Goal: Task Accomplishment & Management: Manage account settings

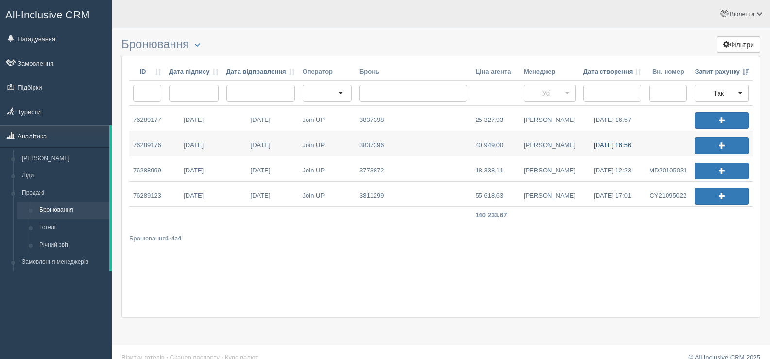
click at [595, 144] on link "30.08.2025 16:56" at bounding box center [613, 143] width 66 height 25
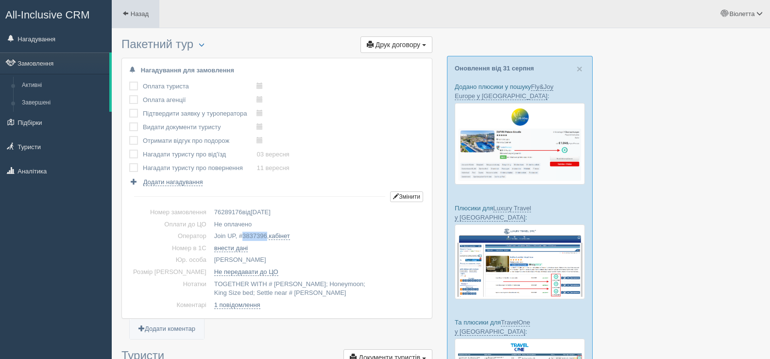
click at [123, 11] on span at bounding box center [125, 13] width 6 height 6
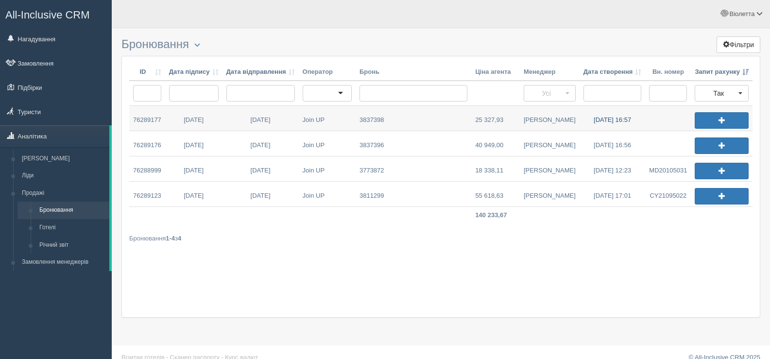
click at [605, 118] on link "30.08.2025 16:57" at bounding box center [613, 118] width 66 height 25
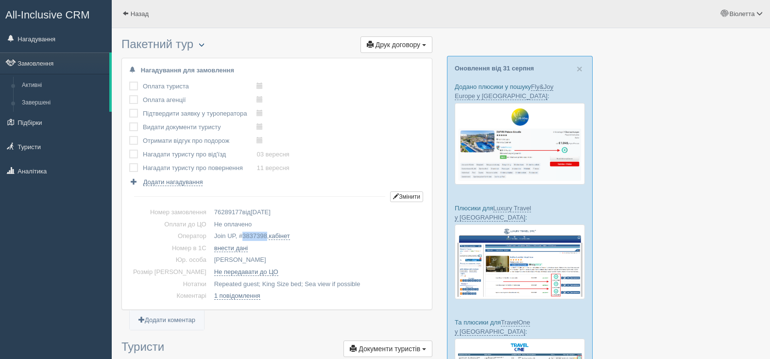
click at [205, 45] on span "button" at bounding box center [202, 45] width 6 height 6
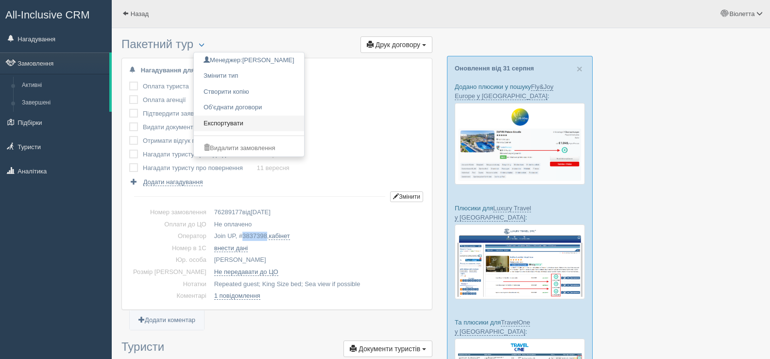
click at [248, 123] on link "Експортувати" at bounding box center [249, 124] width 110 height 16
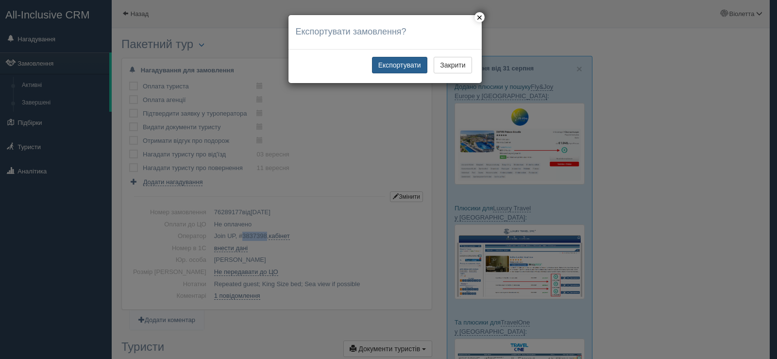
click at [389, 61] on button "Експортувати" at bounding box center [399, 65] width 55 height 17
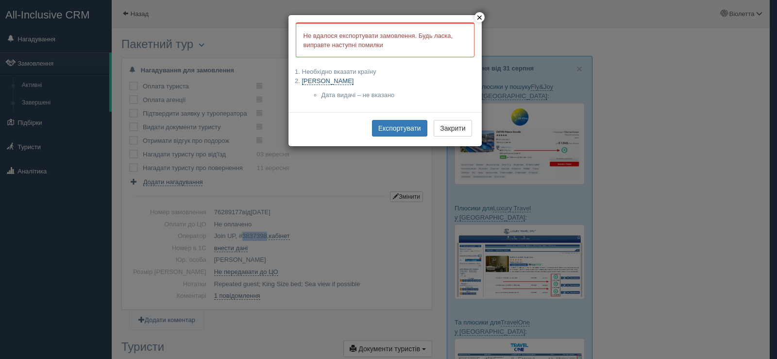
click at [349, 81] on link "[PERSON_NAME]" at bounding box center [328, 81] width 52 height 8
click at [324, 81] on link "ZIELINSKI KAROL" at bounding box center [328, 81] width 52 height 8
click at [477, 15] on button "×" at bounding box center [480, 17] width 10 height 10
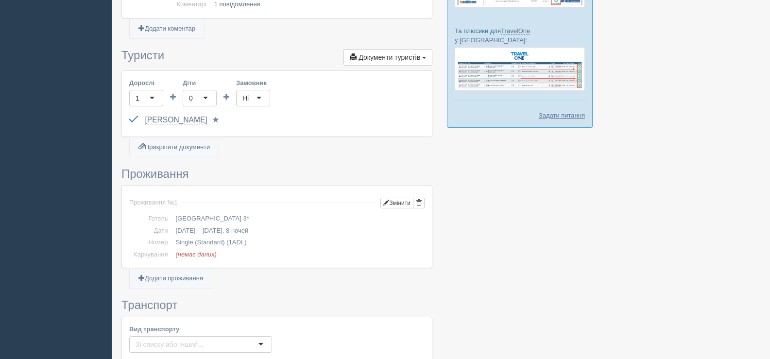
scroll to position [340, 0]
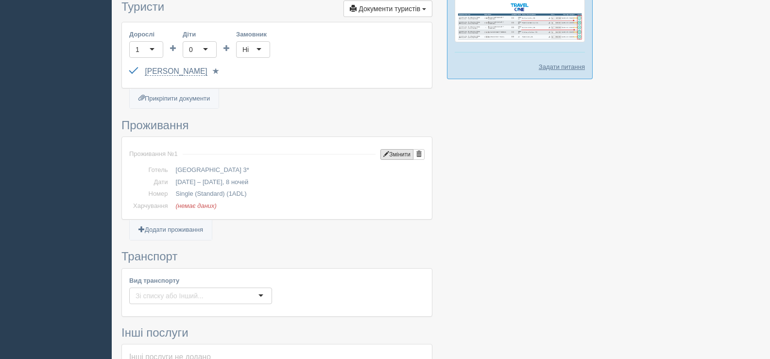
click at [391, 154] on button "Змінити" at bounding box center [396, 154] width 33 height 11
type input "8"
type input "12.09.2025"
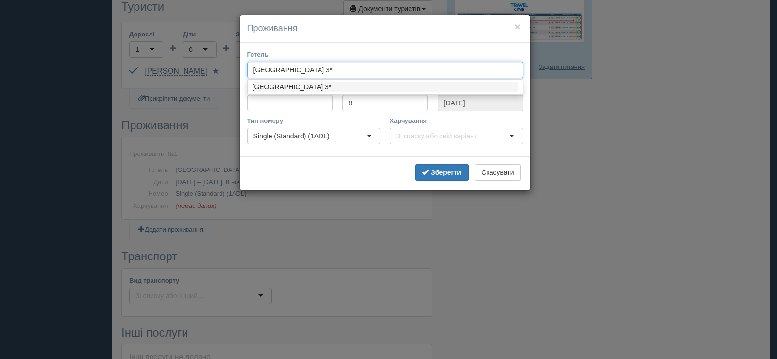
click at [252, 70] on div "Palma Bay Club Resort 3*" at bounding box center [385, 70] width 276 height 17
click at [517, 27] on button "×" at bounding box center [518, 26] width 6 height 10
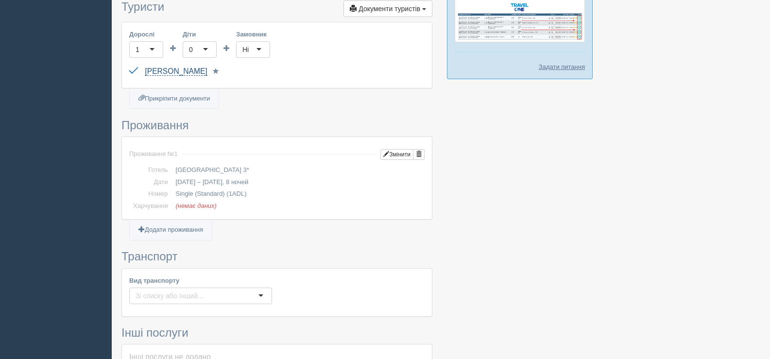
click at [146, 71] on link "ZIELINSKI KAROL" at bounding box center [176, 71] width 62 height 9
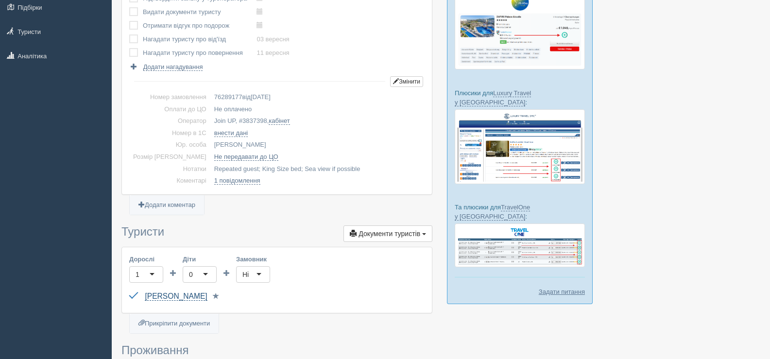
scroll to position [97, 0]
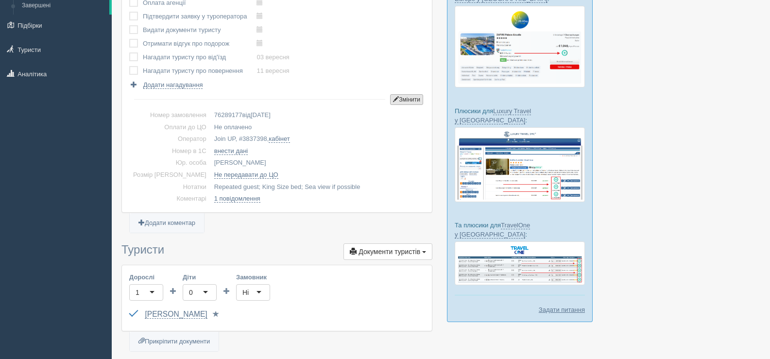
click at [410, 100] on button "Змінити" at bounding box center [406, 99] width 33 height 11
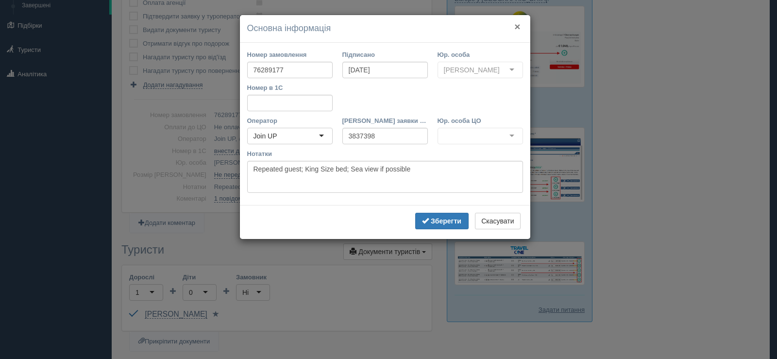
click at [520, 26] on button "×" at bounding box center [518, 26] width 6 height 10
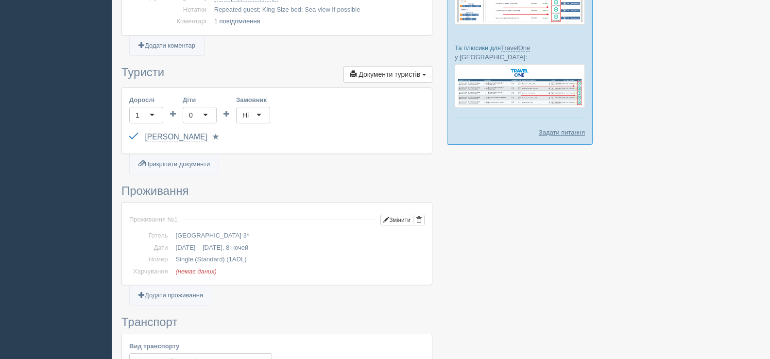
scroll to position [292, 0]
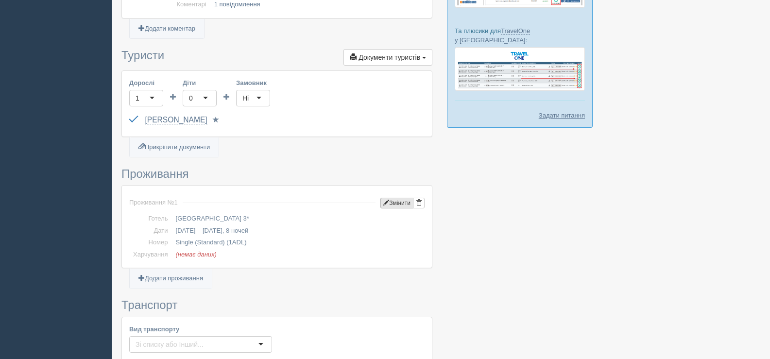
click at [402, 205] on button "Змінити" at bounding box center [396, 203] width 33 height 11
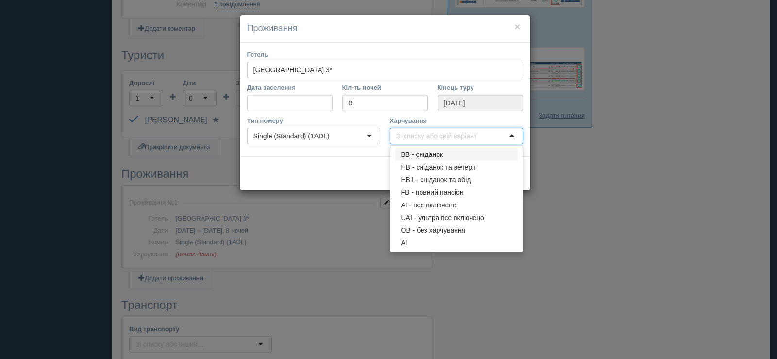
click at [508, 135] on div at bounding box center [456, 136] width 133 height 17
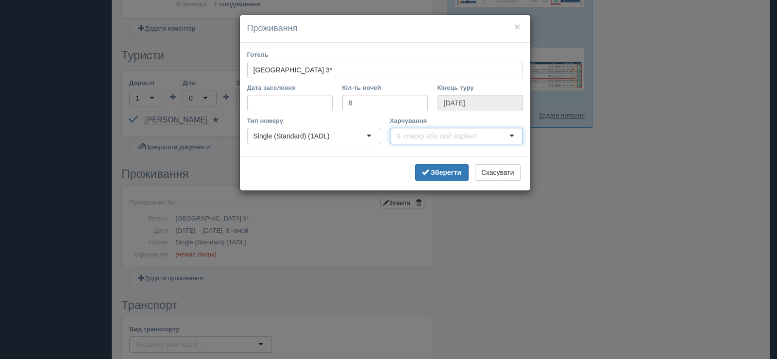
click at [508, 135] on div at bounding box center [456, 136] width 133 height 17
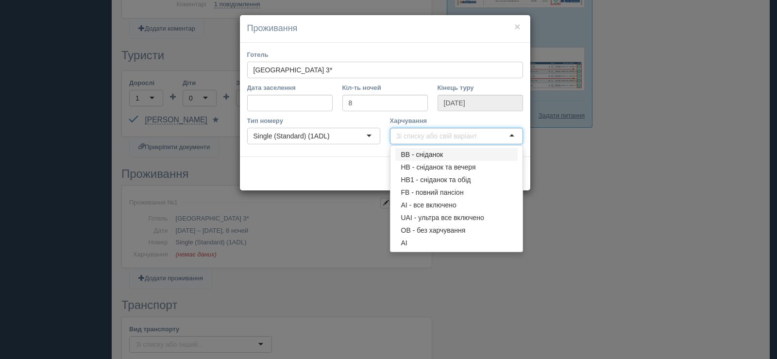
click at [508, 135] on div at bounding box center [456, 136] width 133 height 17
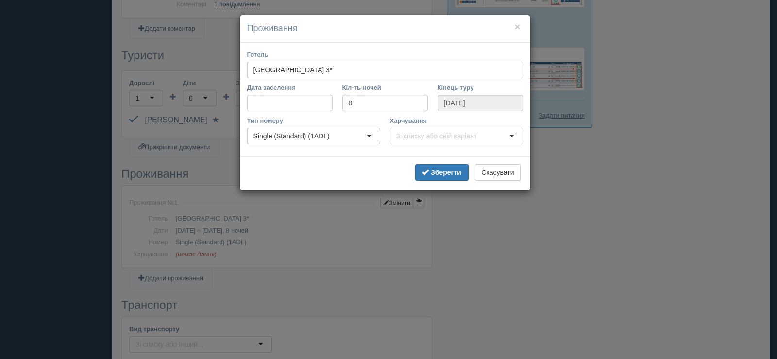
click at [328, 194] on div "× Проживання Готель Palma Bay Club Resort 3* Palma Bay Club Resort 3* Palma Bay…" at bounding box center [388, 179] width 777 height 359
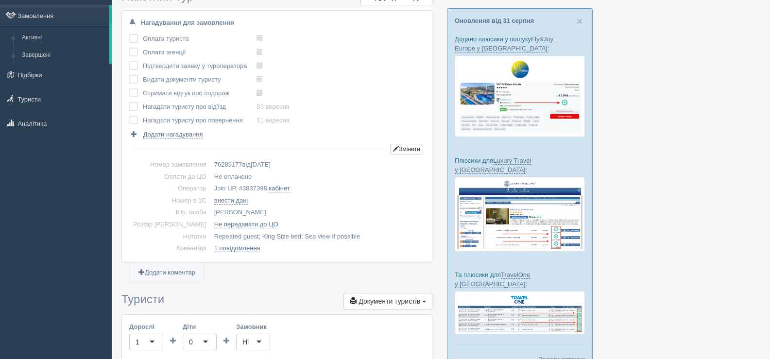
scroll to position [0, 0]
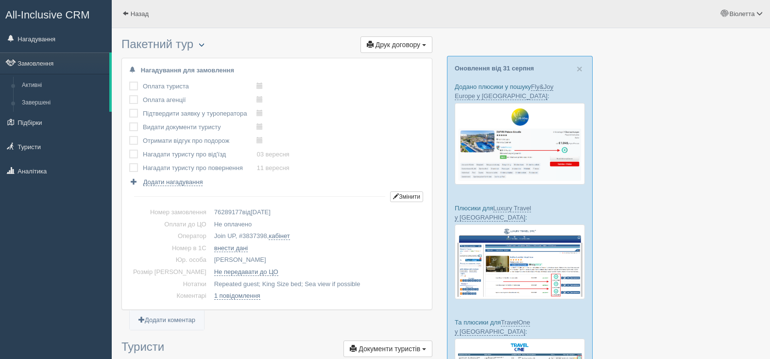
click at [203, 42] on span "button" at bounding box center [202, 45] width 6 height 6
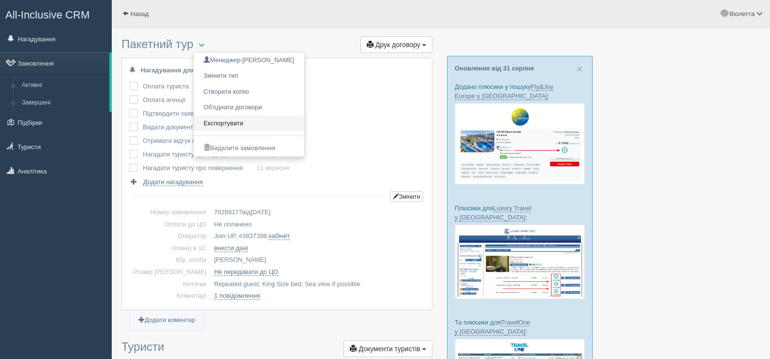
click at [241, 122] on link "Експортувати" at bounding box center [249, 124] width 110 height 16
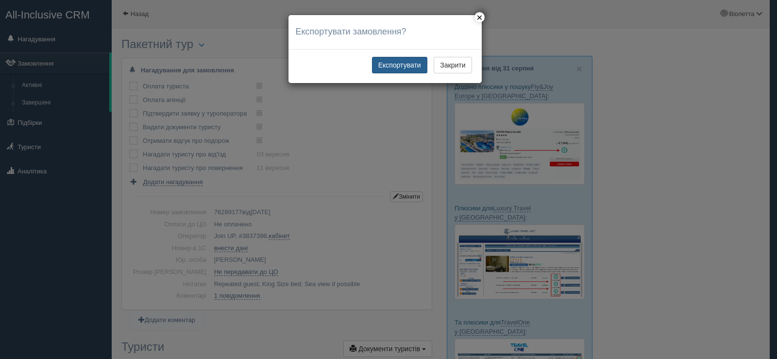
click at [412, 63] on button "Експортувати" at bounding box center [399, 65] width 55 height 17
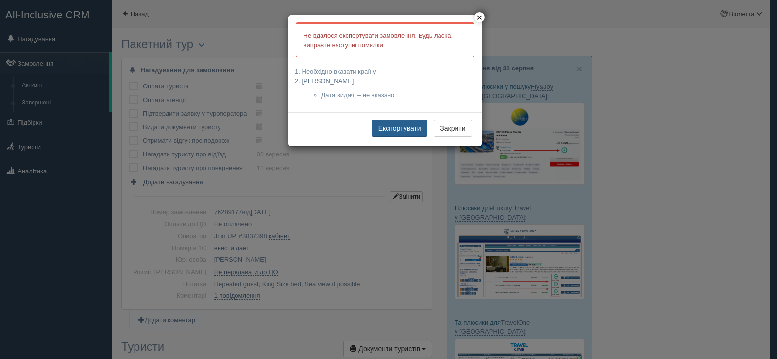
click at [397, 129] on button "Експортувати" at bounding box center [399, 128] width 55 height 17
click at [478, 17] on button "×" at bounding box center [480, 17] width 10 height 10
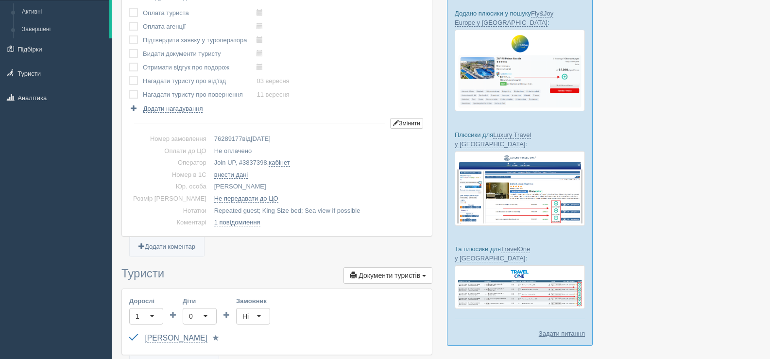
scroll to position [97, 0]
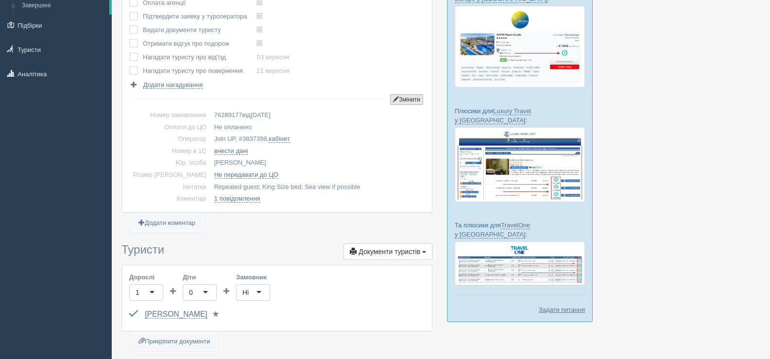
click at [401, 99] on button "Змінити" at bounding box center [406, 99] width 33 height 11
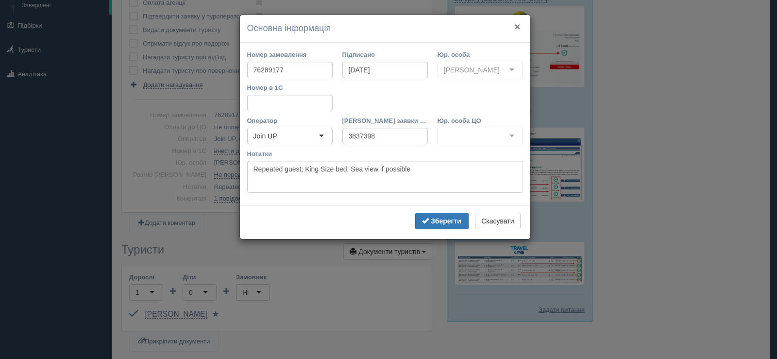
click at [519, 25] on button "×" at bounding box center [518, 26] width 6 height 10
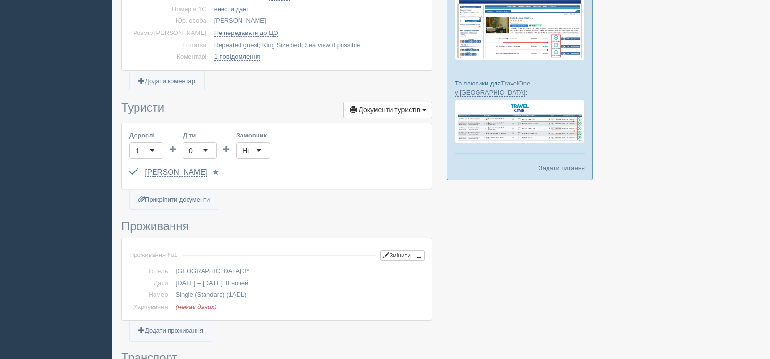
scroll to position [243, 0]
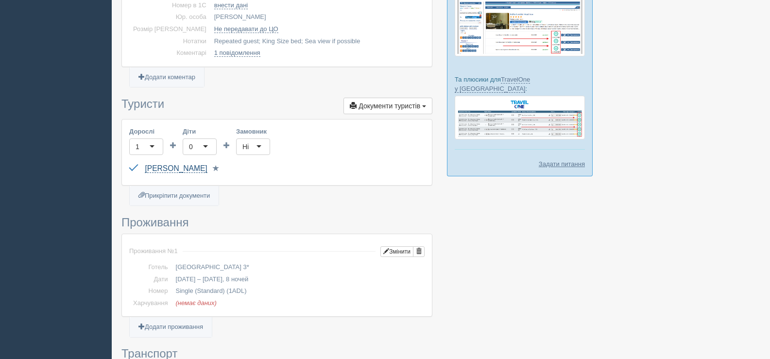
click at [150, 168] on link "ZIELINSKI KAROL" at bounding box center [176, 168] width 62 height 9
click at [506, 229] on div at bounding box center [440, 299] width 639 height 1018
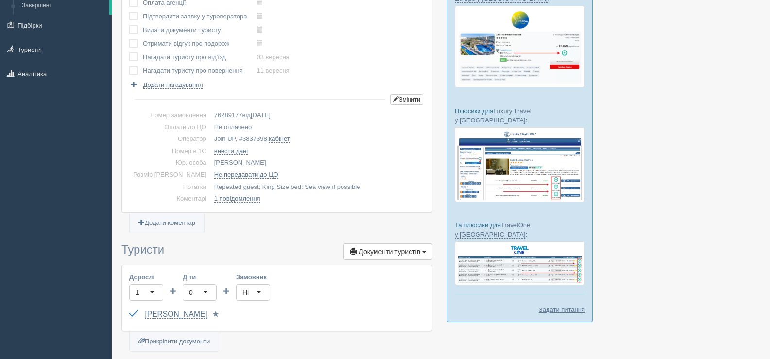
scroll to position [0, 0]
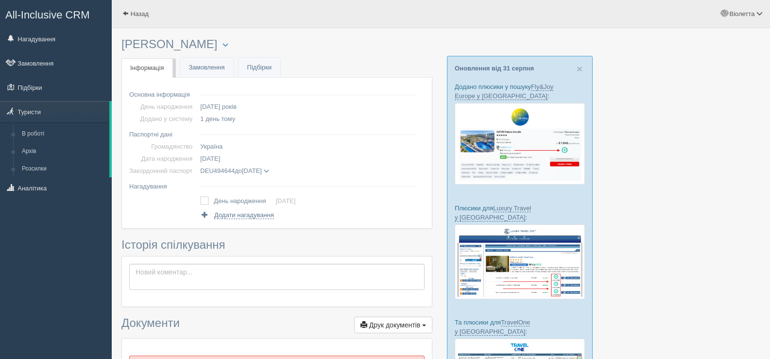
click at [269, 170] on span at bounding box center [266, 171] width 5 height 5
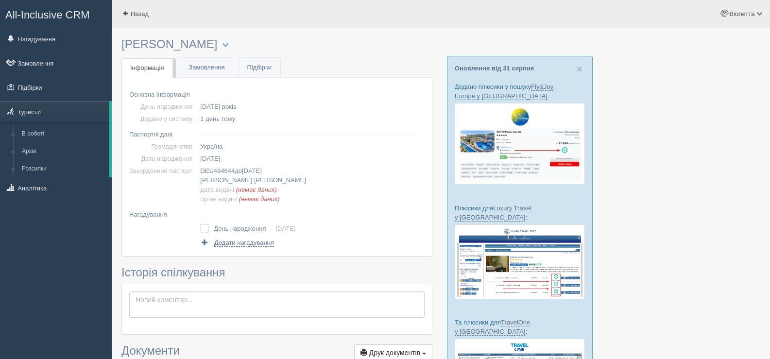
click at [240, 190] on span "(немає даних)" at bounding box center [256, 189] width 41 height 7
click at [241, 190] on span "(немає даних)" at bounding box center [256, 189] width 41 height 7
click at [211, 64] on link "Замовлення" at bounding box center [206, 68] width 53 height 20
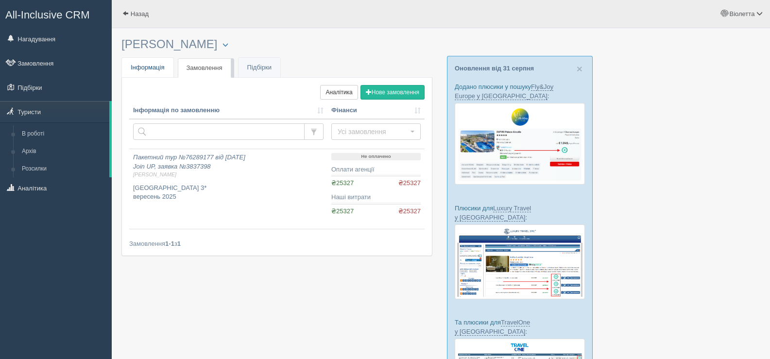
click at [146, 68] on span "Інформація" at bounding box center [148, 67] width 34 height 7
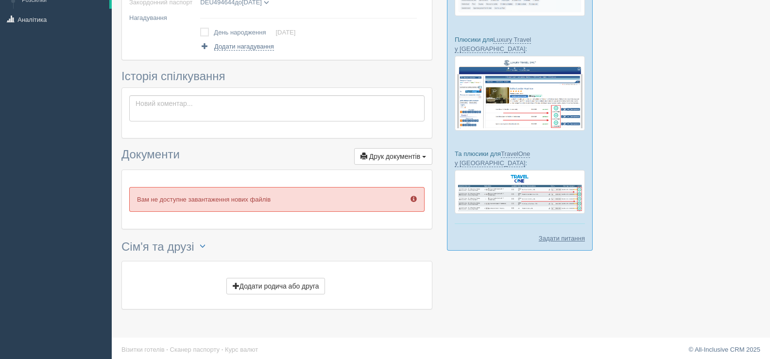
scroll to position [173, 0]
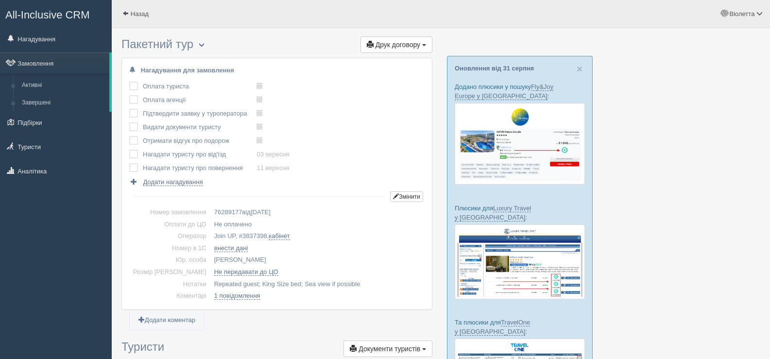
click at [204, 46] on span "button" at bounding box center [202, 45] width 6 height 6
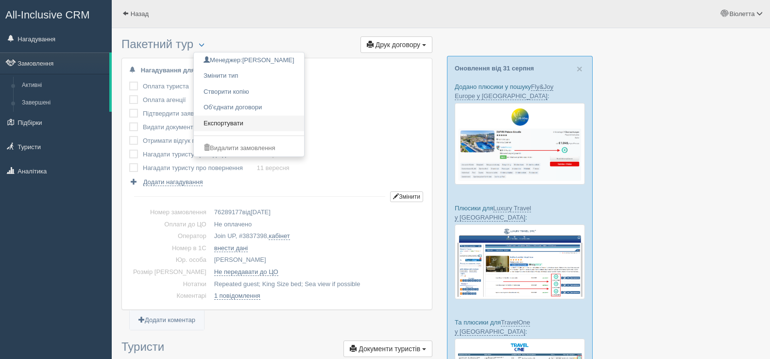
click at [234, 121] on link "Експортувати" at bounding box center [249, 124] width 110 height 16
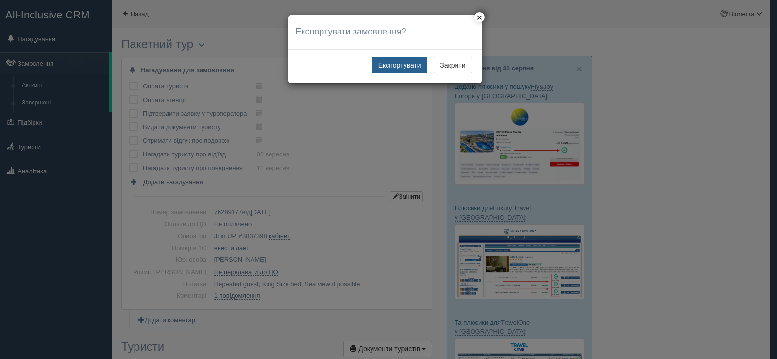
click at [397, 68] on button "Експортувати" at bounding box center [399, 65] width 55 height 17
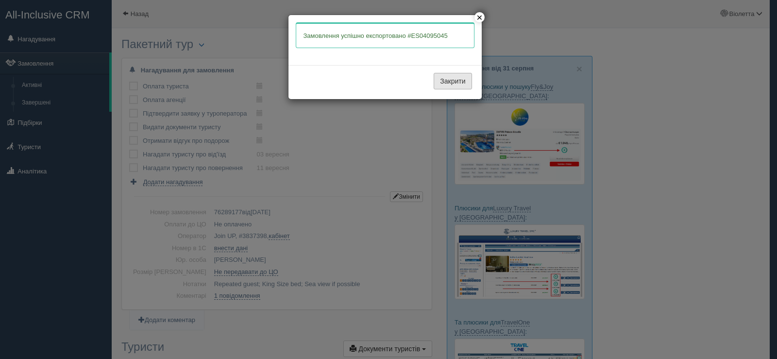
click at [448, 85] on button "Закрити" at bounding box center [453, 81] width 38 height 17
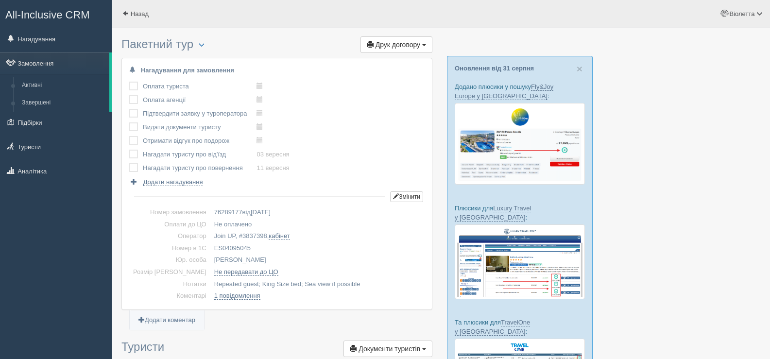
drag, startPoint x: 234, startPoint y: 246, endPoint x: 198, endPoint y: 246, distance: 36.4
click at [210, 246] on td "ES04095045" at bounding box center [317, 248] width 214 height 12
copy td "ES04095045"
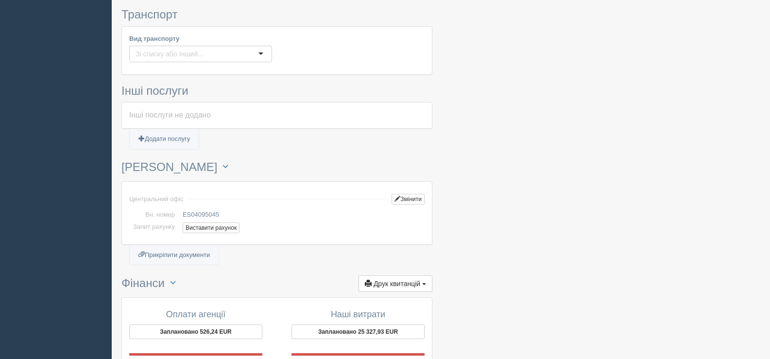
scroll to position [583, 0]
click at [218, 226] on button "Виставити рахунок" at bounding box center [211, 227] width 57 height 11
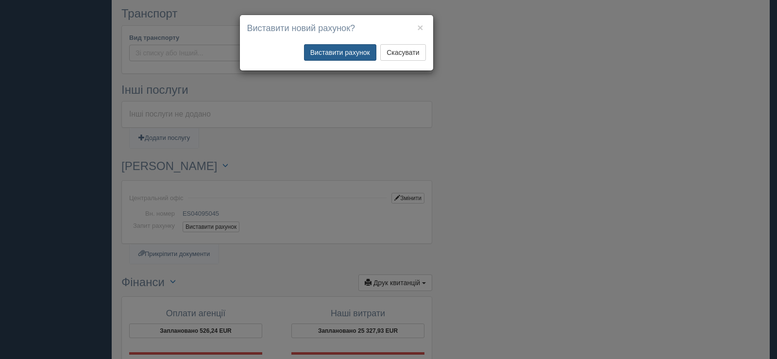
click at [340, 55] on button "Виставити рахунок" at bounding box center [340, 52] width 72 height 17
click at [422, 27] on button "×" at bounding box center [420, 27] width 6 height 10
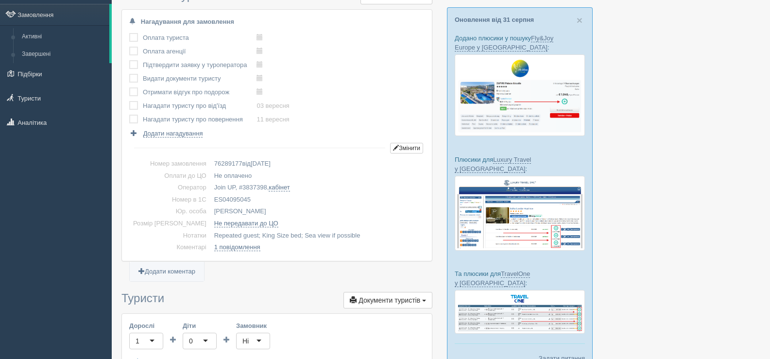
scroll to position [0, 0]
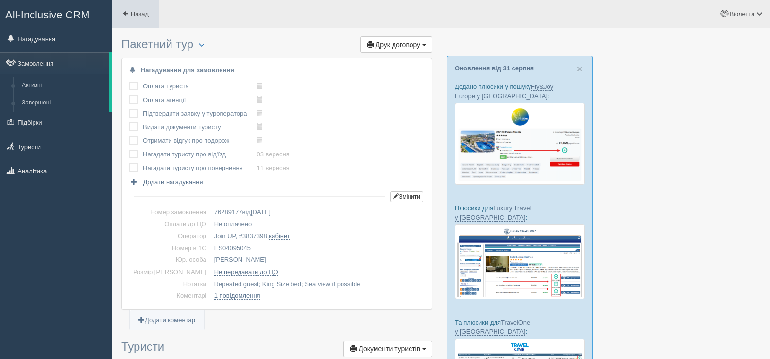
click at [122, 12] on span at bounding box center [125, 13] width 6 height 6
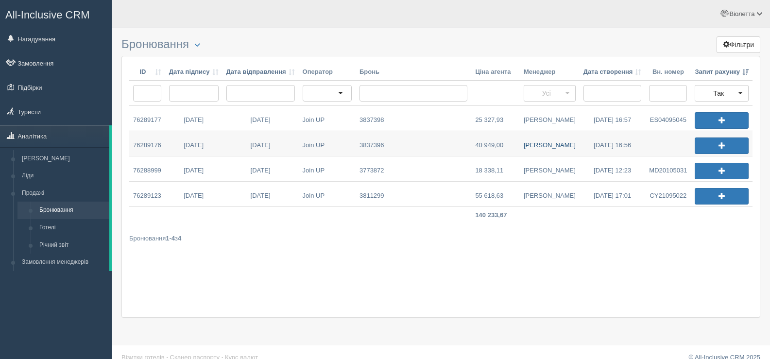
click at [553, 143] on link "[PERSON_NAME]" at bounding box center [550, 143] width 60 height 25
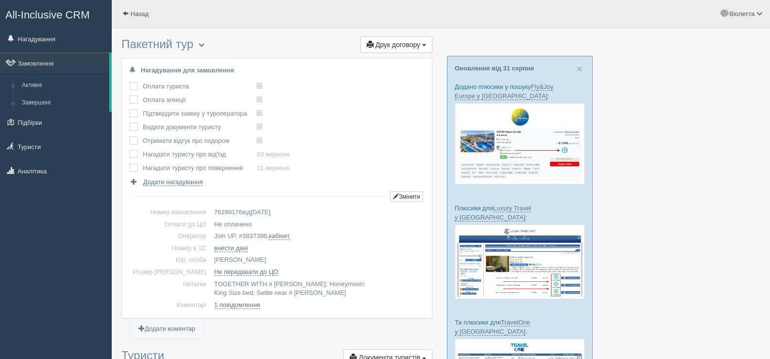
click at [204, 43] on span "button" at bounding box center [202, 45] width 6 height 6
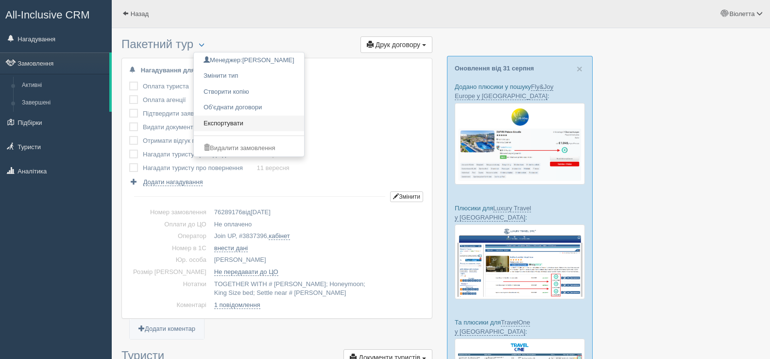
click at [226, 126] on link "Експортувати" at bounding box center [249, 124] width 110 height 16
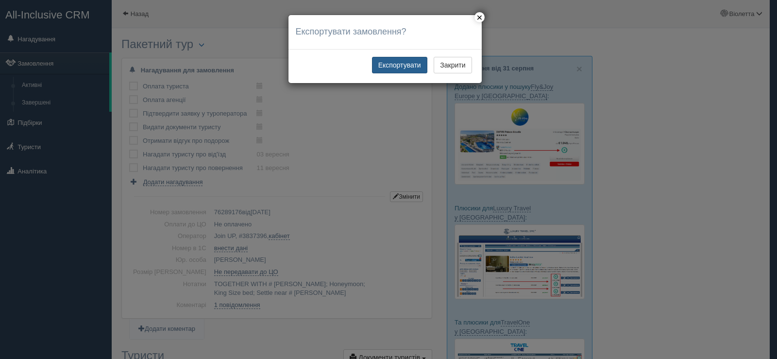
click at [400, 65] on button "Експортувати" at bounding box center [399, 65] width 55 height 17
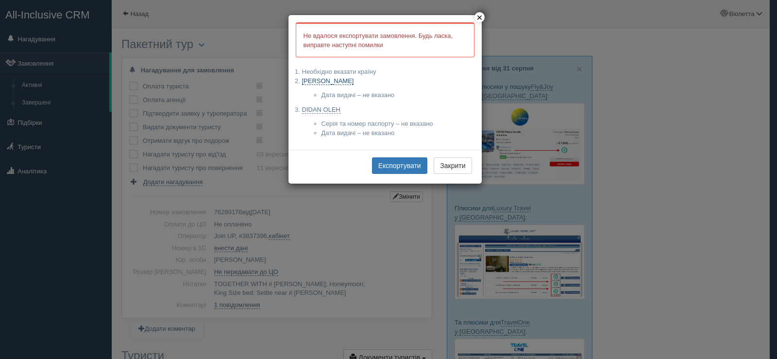
click at [350, 82] on link "KOTENNKO KARYNA" at bounding box center [328, 81] width 52 height 8
click at [482, 13] on button "×" at bounding box center [480, 17] width 10 height 10
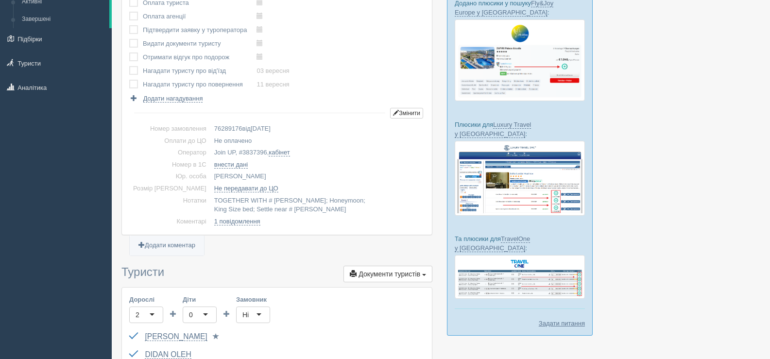
scroll to position [97, 0]
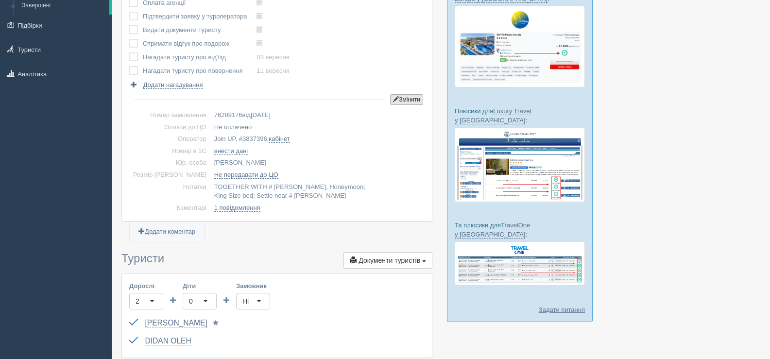
click at [403, 101] on button "Змінити" at bounding box center [406, 99] width 33 height 11
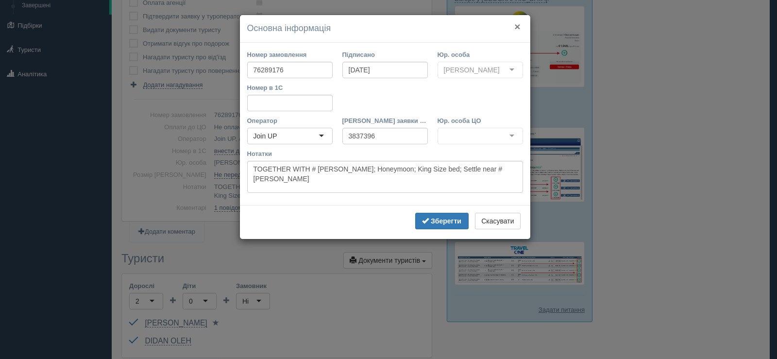
click at [517, 23] on button "×" at bounding box center [518, 26] width 6 height 10
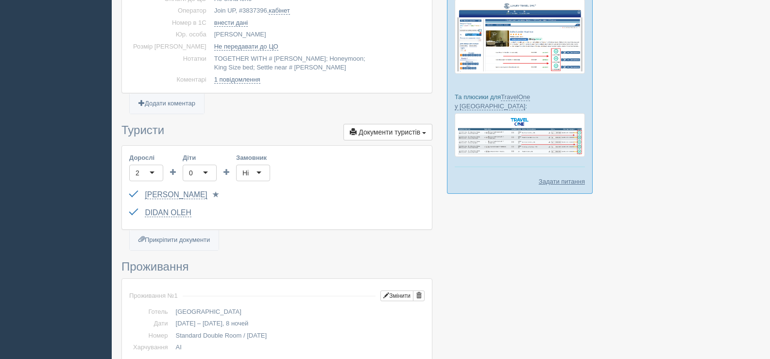
scroll to position [243, 0]
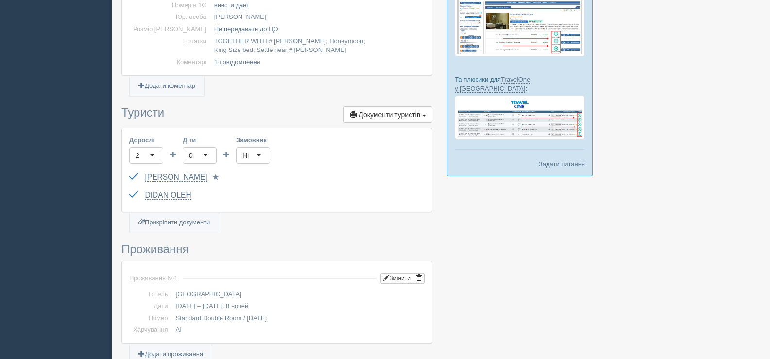
click at [129, 173] on label at bounding box center [129, 173] width 0 height 0
click at [0, 0] on input "checkbox" at bounding box center [0, 0] width 0 height 0
click at [129, 173] on label at bounding box center [129, 173] width 0 height 0
click at [0, 0] on input "checkbox" at bounding box center [0, 0] width 0 height 0
click at [193, 175] on link "KOTENNKO KARYNA" at bounding box center [176, 177] width 62 height 9
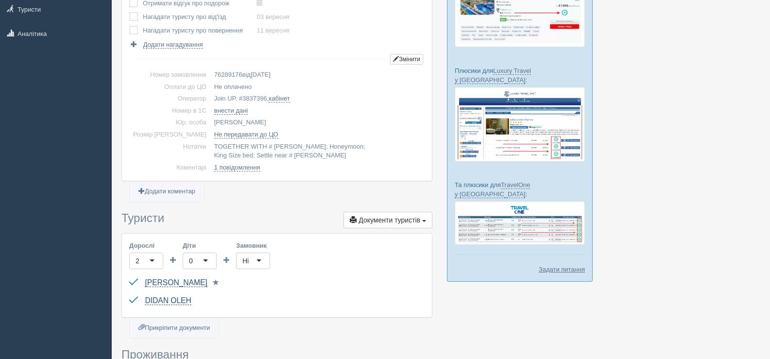
scroll to position [0, 0]
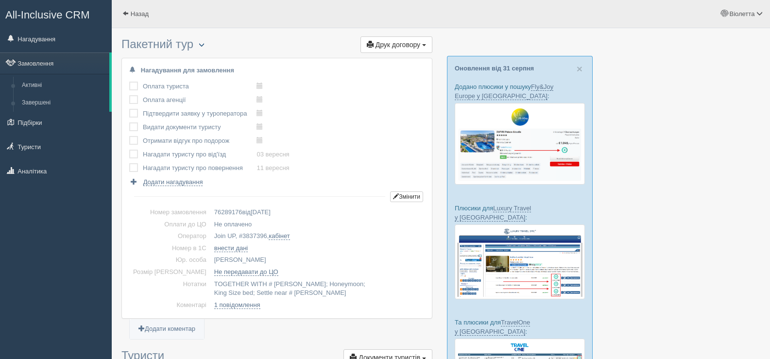
click at [208, 44] on button "button" at bounding box center [201, 45] width 17 height 12
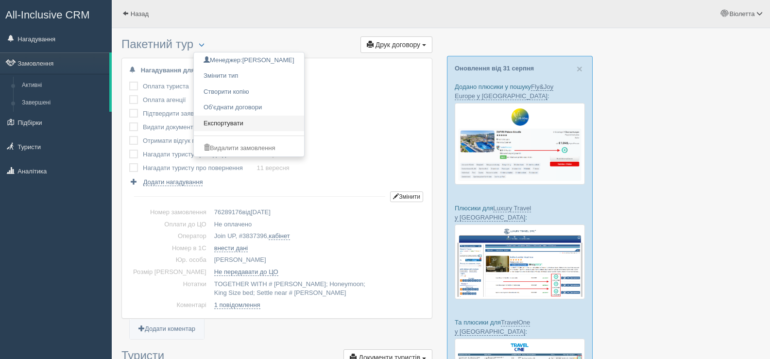
click at [234, 122] on link "Експортувати" at bounding box center [249, 124] width 110 height 16
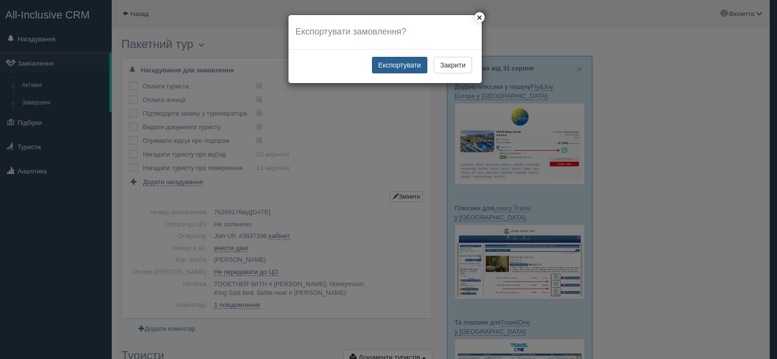
click at [395, 61] on button "Експортувати" at bounding box center [399, 65] width 55 height 17
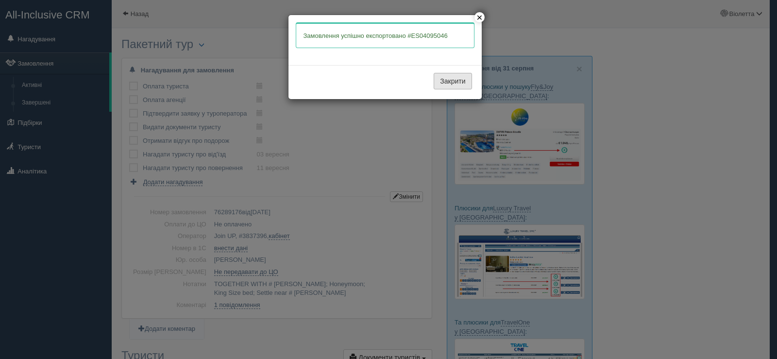
click at [456, 83] on button "Закрити" at bounding box center [453, 81] width 38 height 17
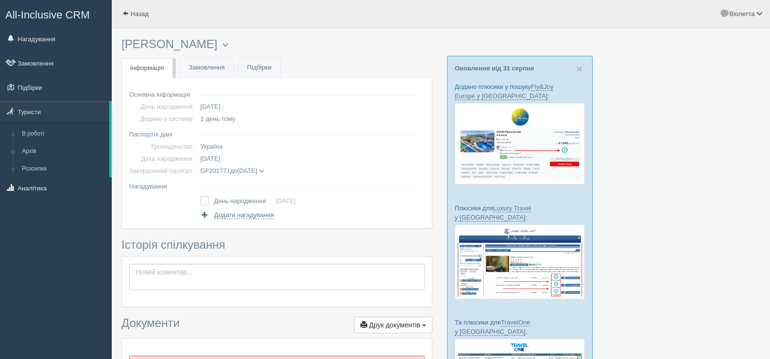
click at [264, 170] on span at bounding box center [261, 171] width 5 height 5
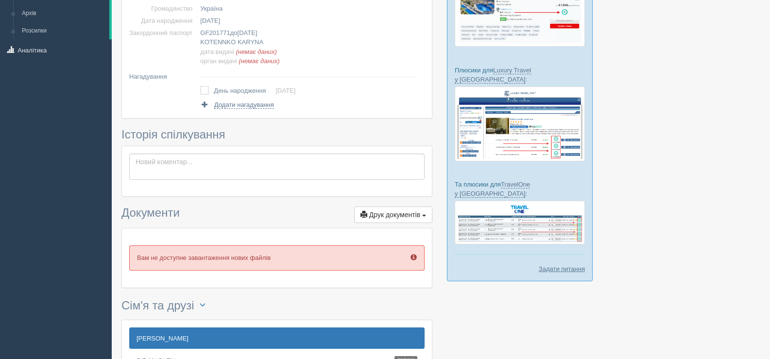
scroll to position [49, 0]
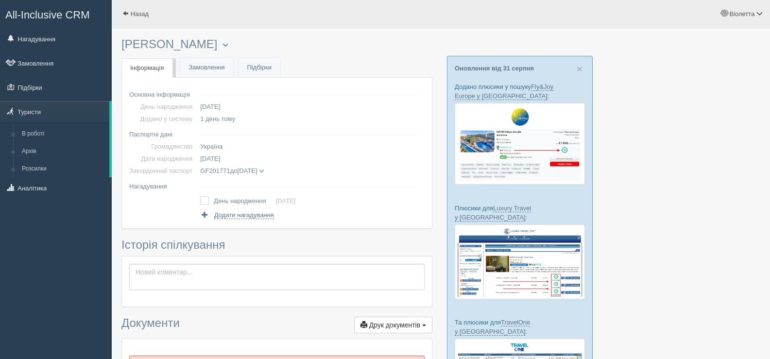
click at [264, 173] on span at bounding box center [261, 171] width 5 height 5
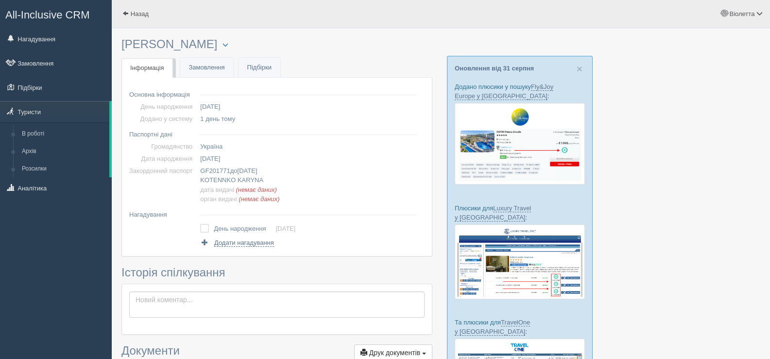
click at [686, 160] on div at bounding box center [440, 296] width 639 height 527
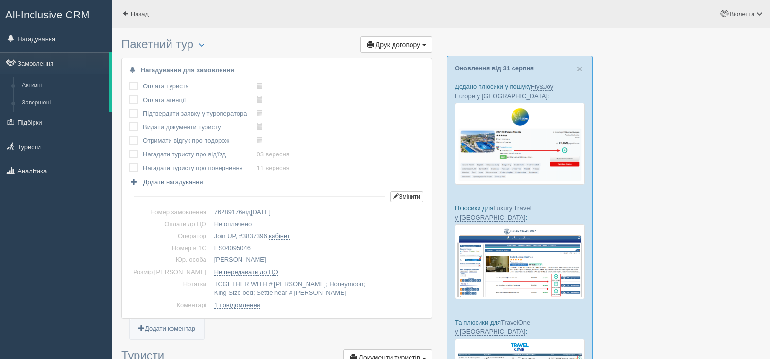
drag, startPoint x: 238, startPoint y: 246, endPoint x: 195, endPoint y: 246, distance: 42.8
click at [210, 246] on td "ES04095046" at bounding box center [317, 248] width 214 height 12
copy td "ES04095046"
click at [128, 10] on span at bounding box center [125, 13] width 6 height 6
